Goal: Information Seeking & Learning: Find specific fact

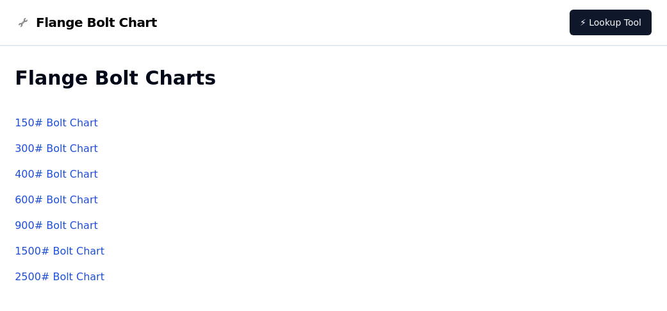
click at [47, 146] on link "300 # Bolt Chart" at bounding box center [56, 148] width 83 height 12
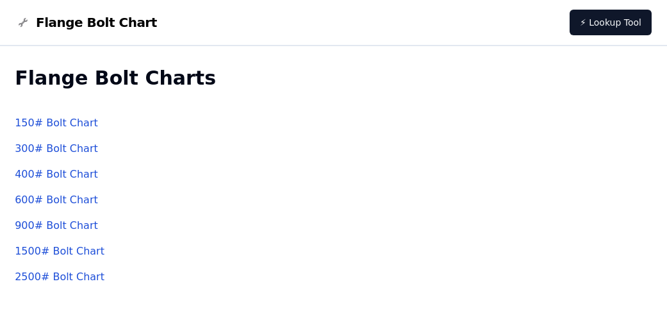
click at [51, 196] on link "600 # Bolt Chart" at bounding box center [56, 199] width 83 height 12
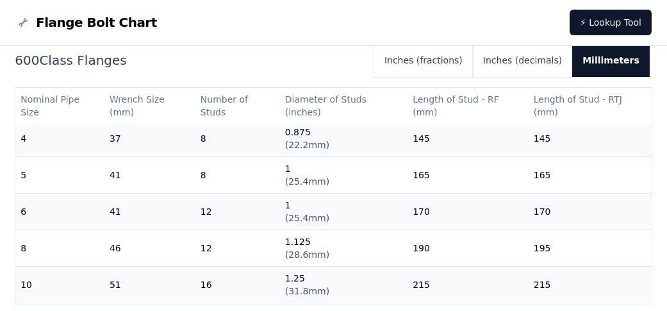
scroll to position [320, 0]
